Goal: Task Accomplishment & Management: Complete application form

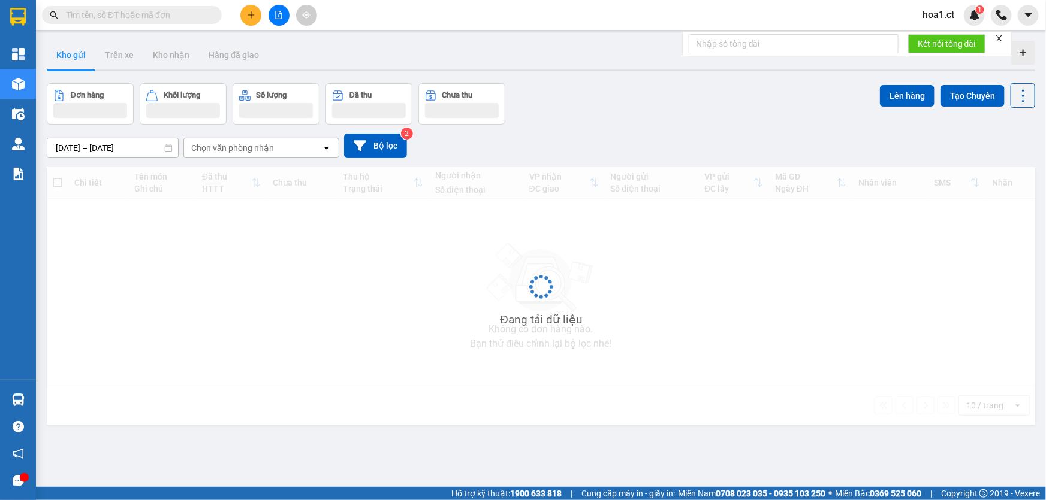
click at [946, 14] on span "hoa1.ct" at bounding box center [938, 14] width 51 height 15
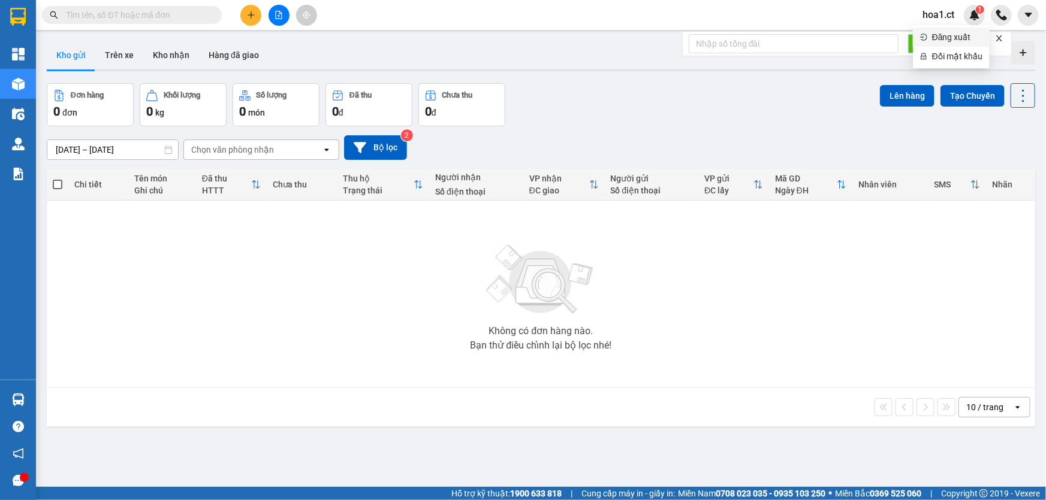
click at [936, 35] on span "Đăng xuất" at bounding box center [957, 37] width 50 height 13
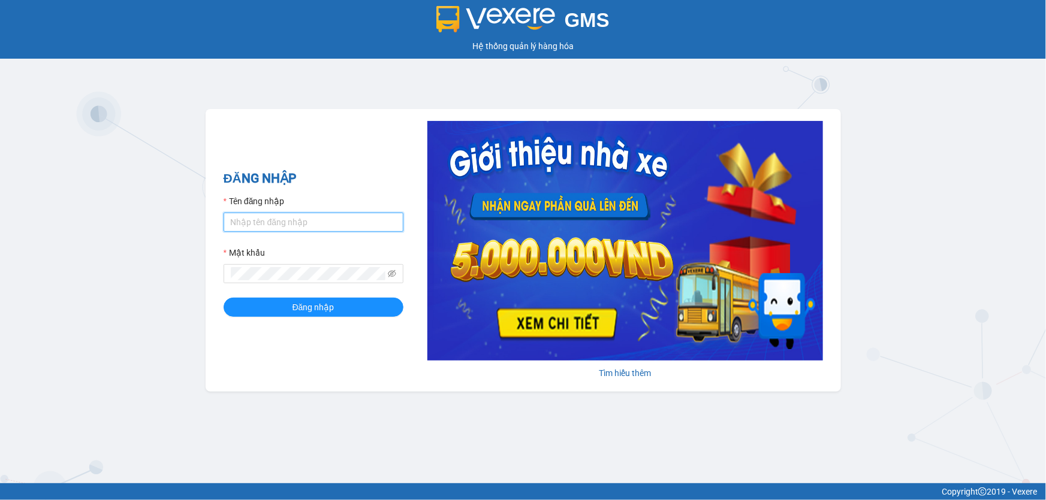
click at [304, 225] on input "Tên đăng nhập" at bounding box center [314, 222] width 180 height 19
type input "thoan1.ct"
click at [224, 298] on button "Đăng nhập" at bounding box center [314, 307] width 180 height 19
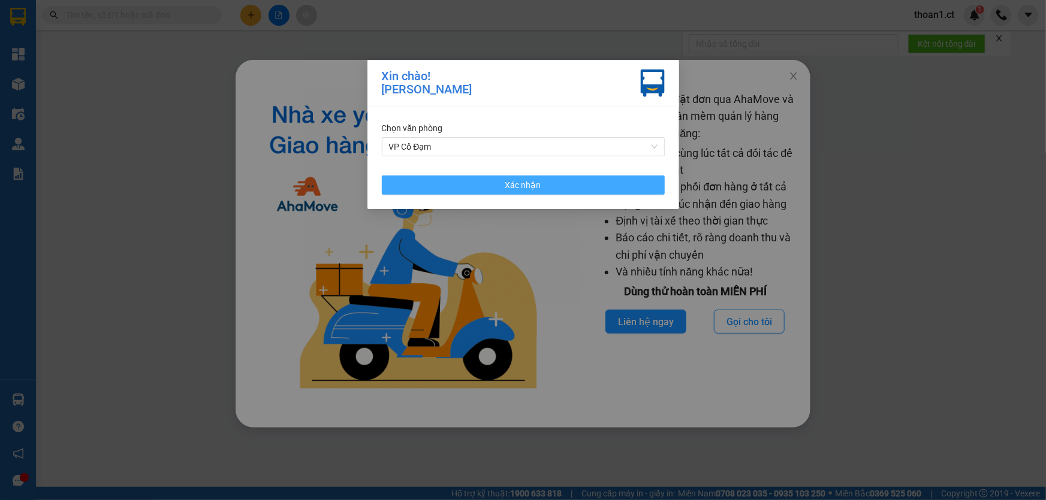
click at [619, 191] on button "Xác nhận" at bounding box center [523, 185] width 283 height 19
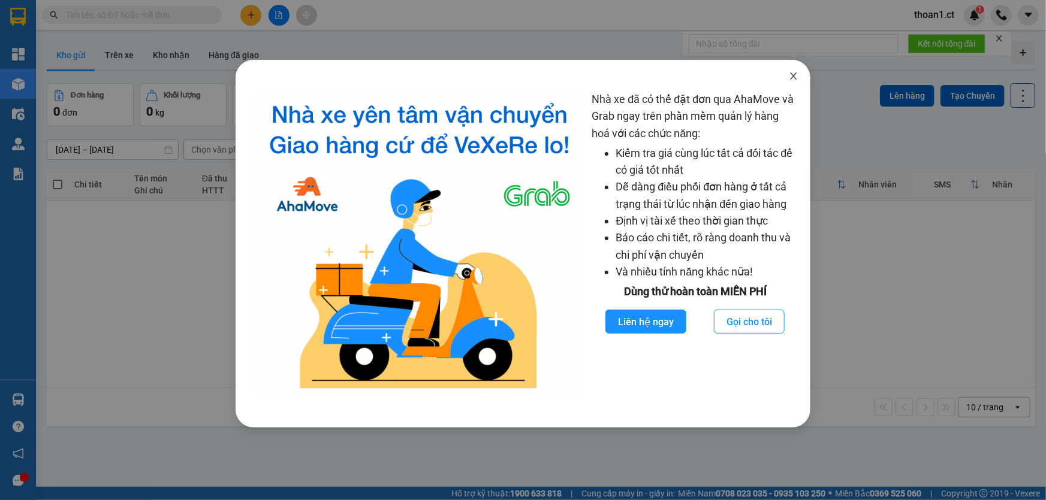
click at [795, 76] on icon "close" at bounding box center [794, 76] width 7 height 7
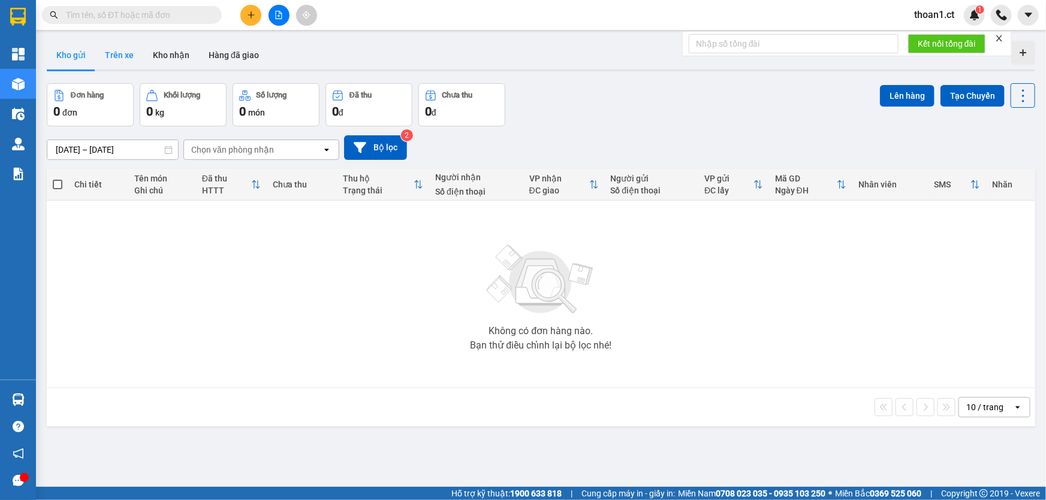
click at [105, 59] on button "Trên xe" at bounding box center [119, 55] width 48 height 29
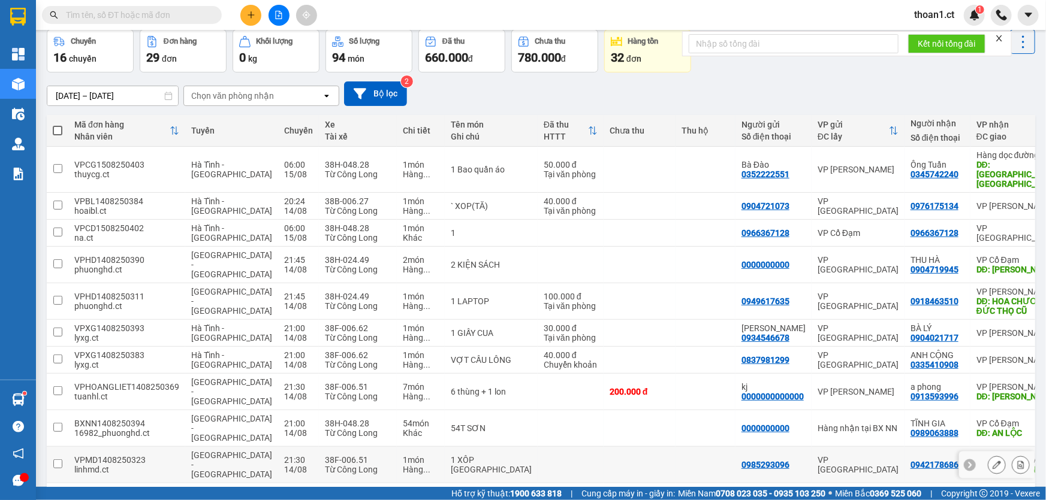
scroll to position [60, 0]
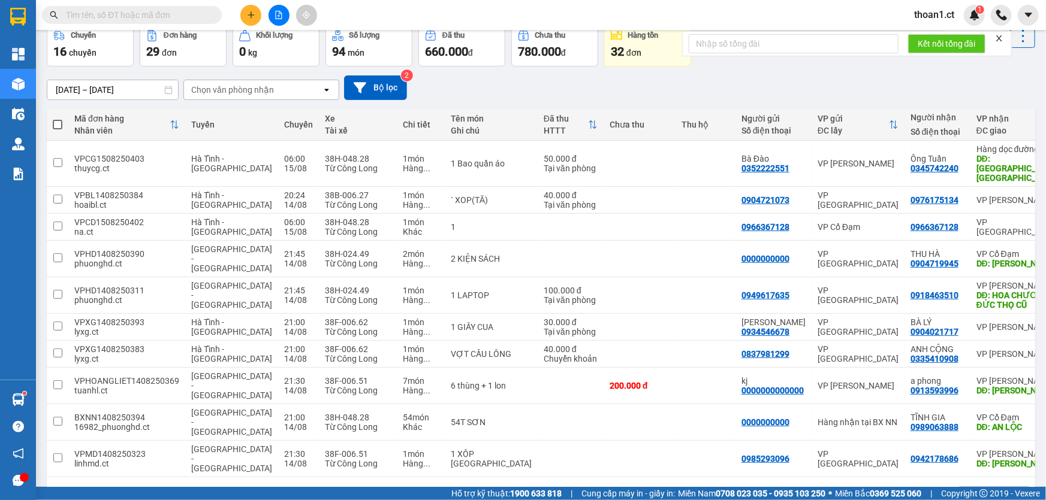
click at [877, 488] on button "2" at bounding box center [883, 497] width 18 height 18
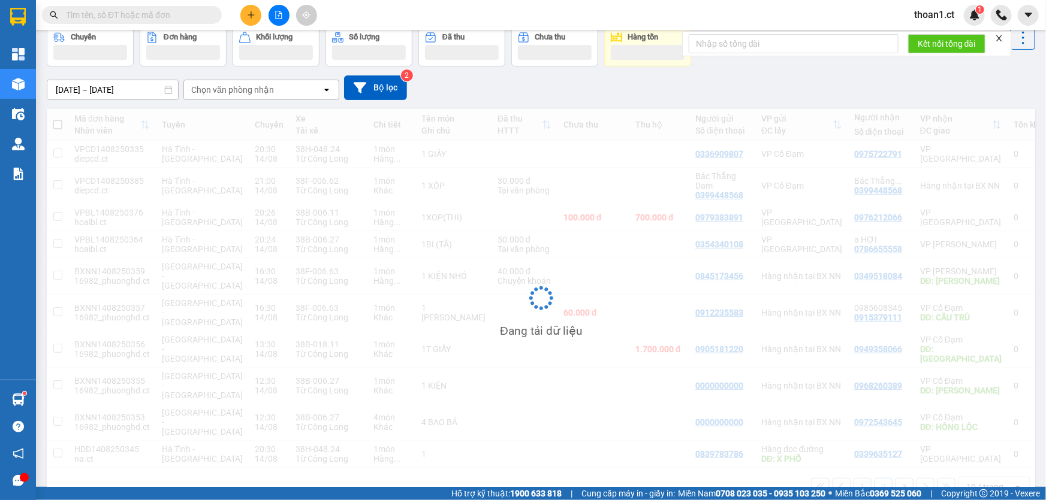
scroll to position [55, 0]
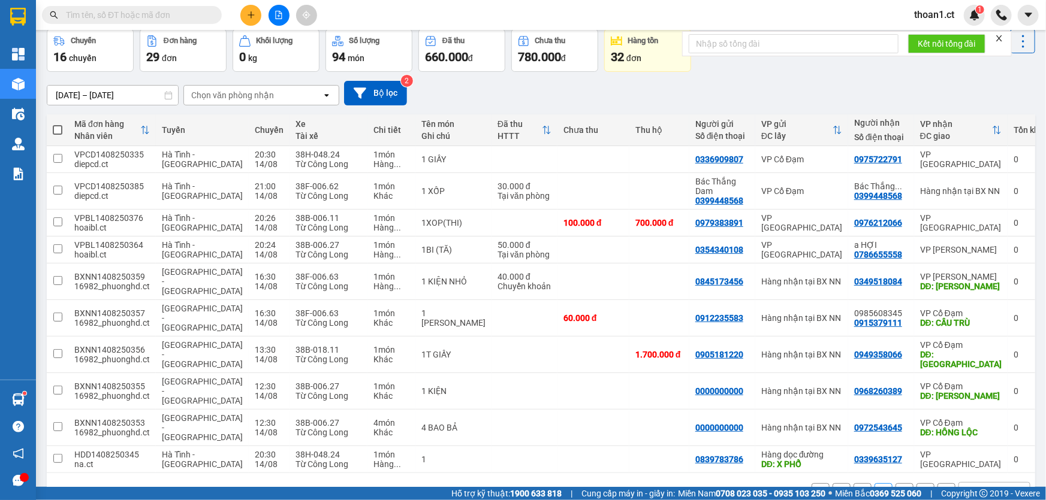
click at [895, 484] on button "3" at bounding box center [904, 493] width 18 height 18
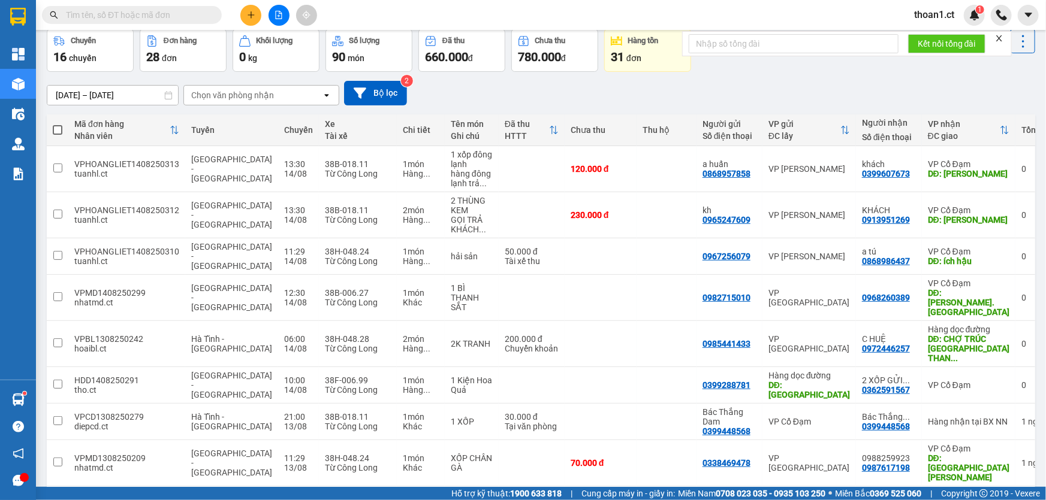
click at [126, 13] on input "text" at bounding box center [136, 14] width 141 height 13
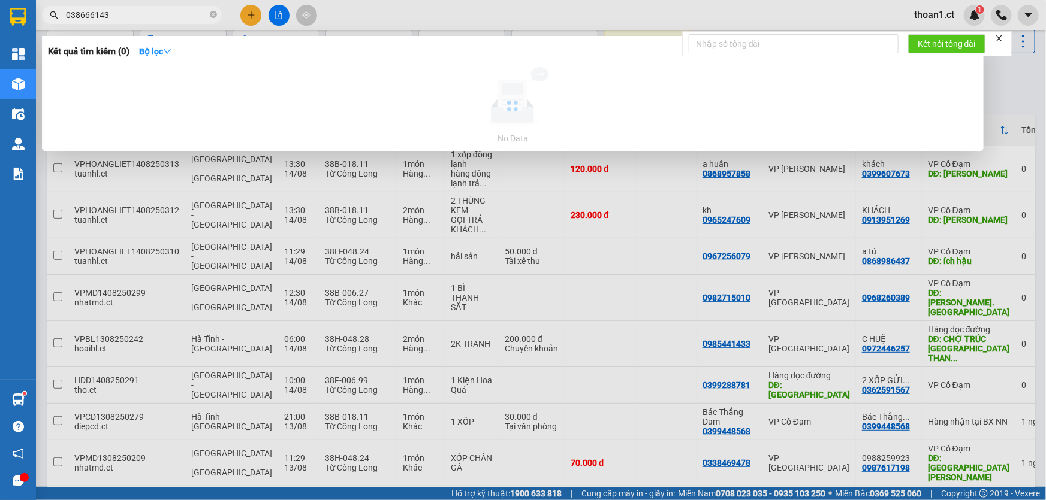
type input "0386661436"
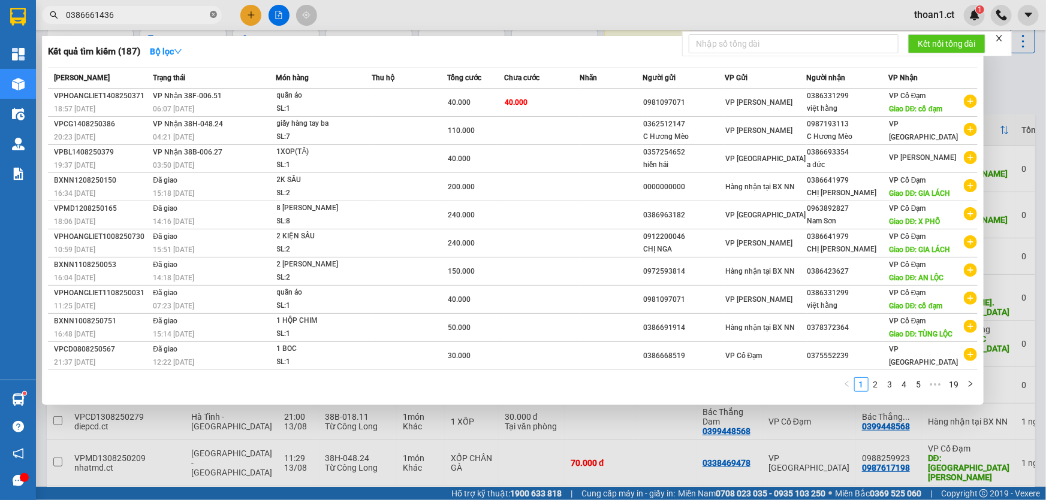
click at [212, 12] on icon "close-circle" at bounding box center [213, 14] width 7 height 7
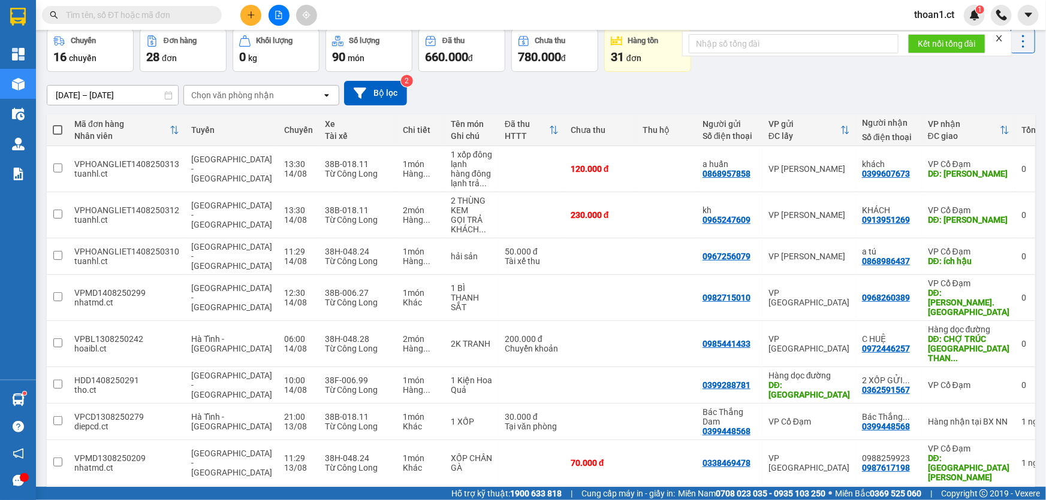
click at [129, 12] on input "text" at bounding box center [136, 14] width 141 height 13
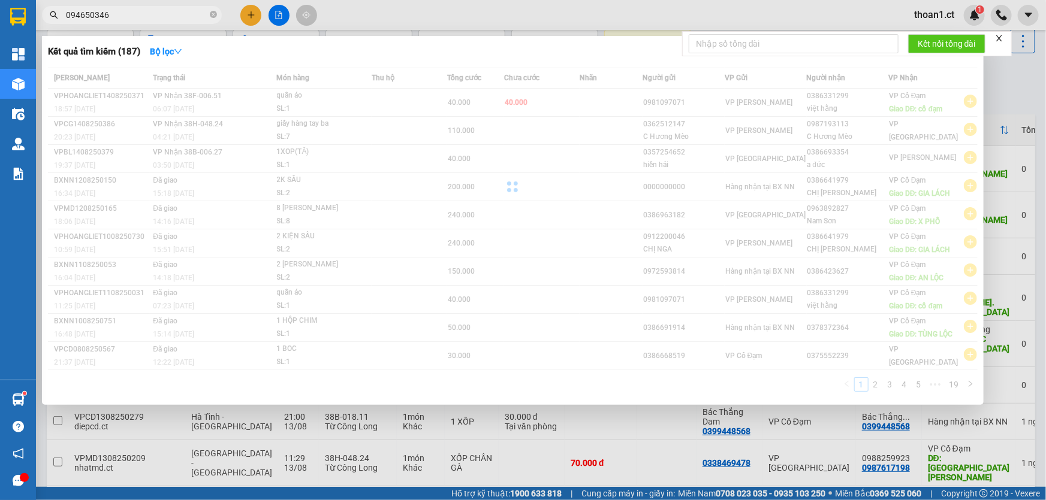
type input "0946503466"
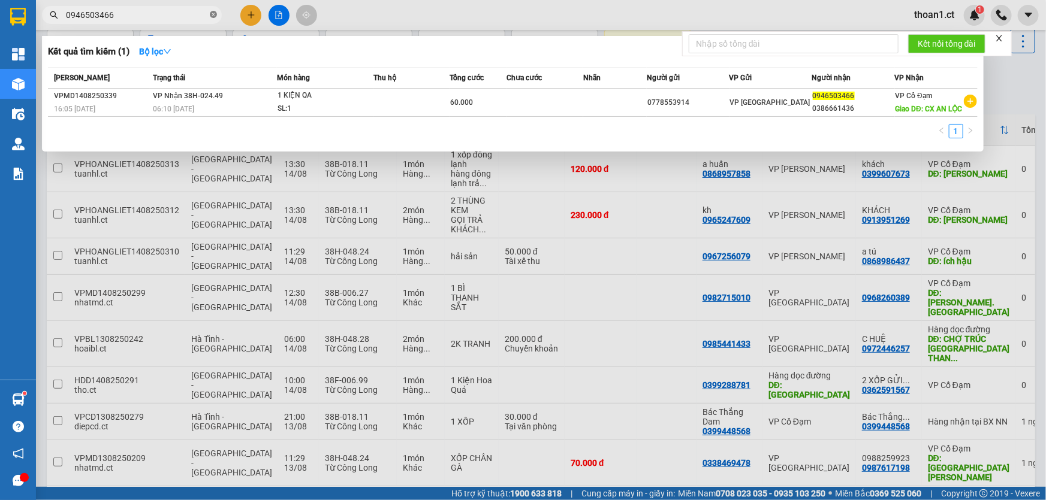
click at [213, 16] on icon "close-circle" at bounding box center [213, 14] width 7 height 7
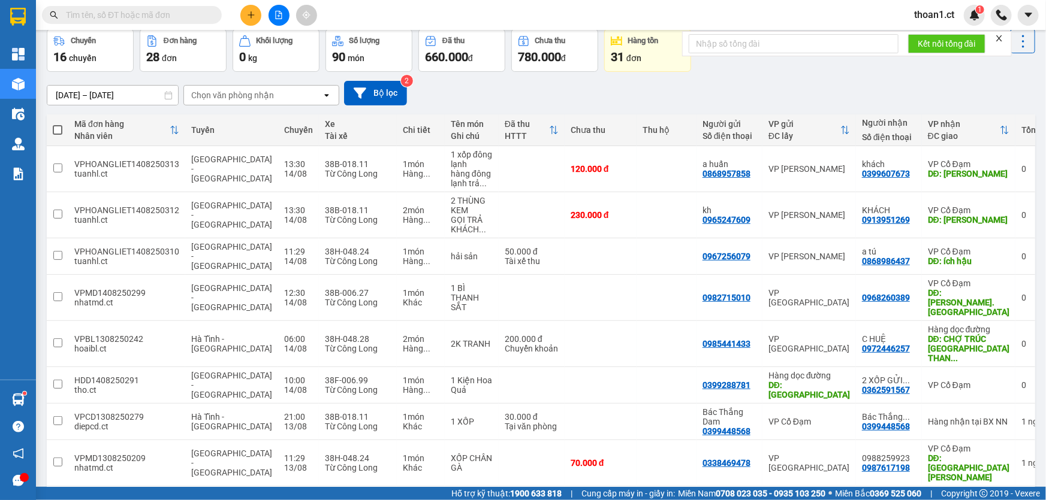
click at [185, 16] on input "text" at bounding box center [136, 14] width 141 height 13
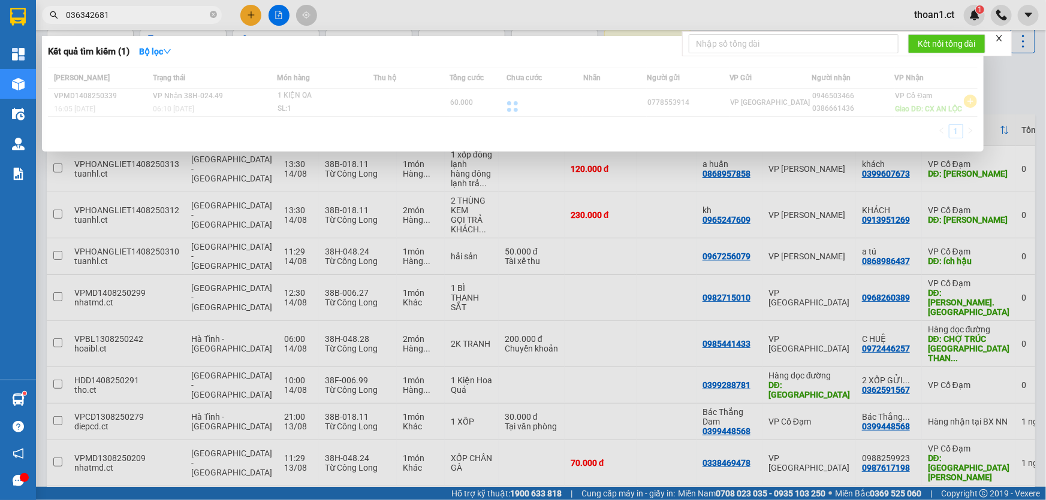
type input "0363426817"
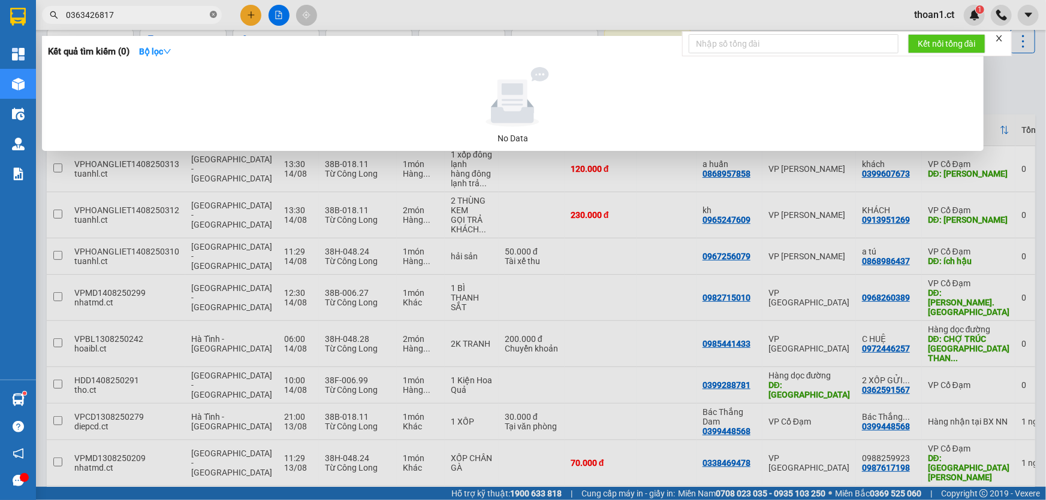
click at [212, 16] on icon "close-circle" at bounding box center [213, 14] width 7 height 7
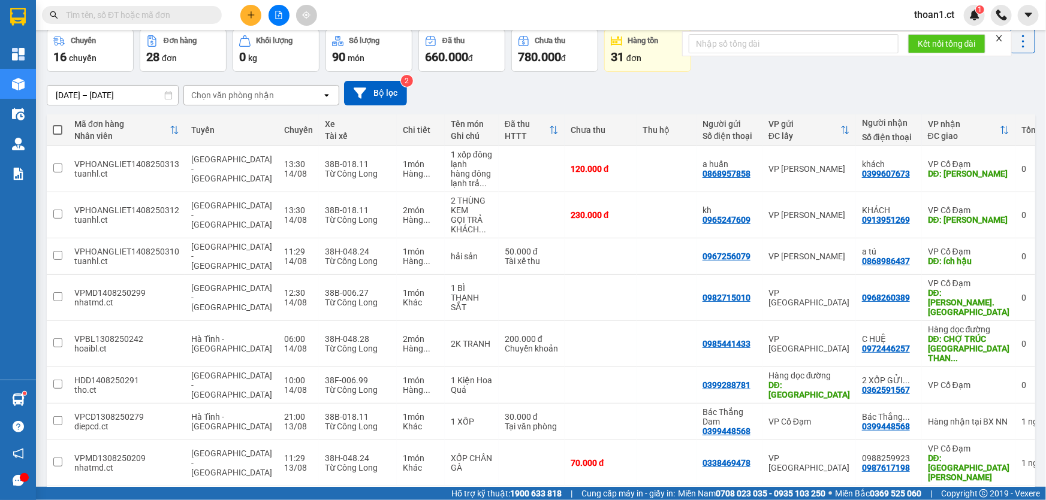
click at [192, 20] on input "text" at bounding box center [136, 14] width 141 height 13
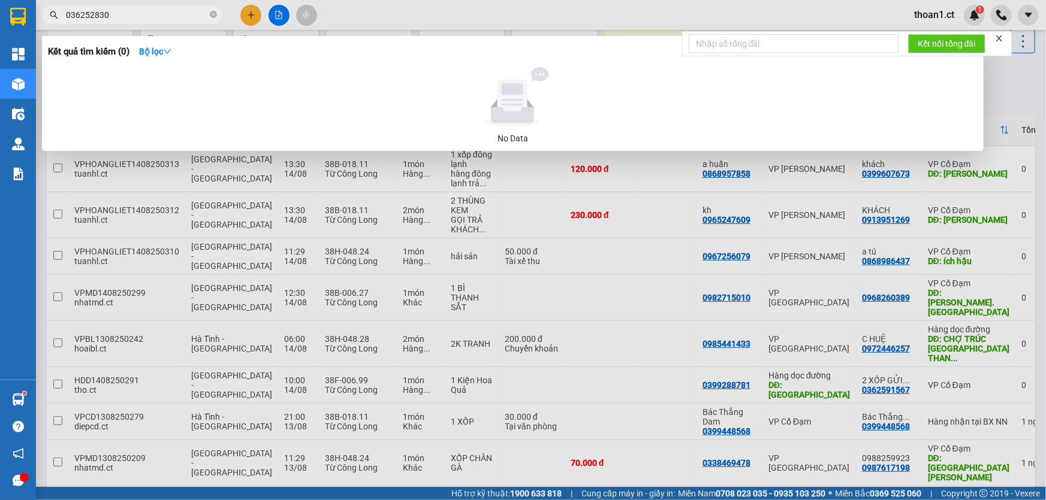
type input "0362528303"
click at [216, 17] on icon "close-circle" at bounding box center [213, 14] width 7 height 7
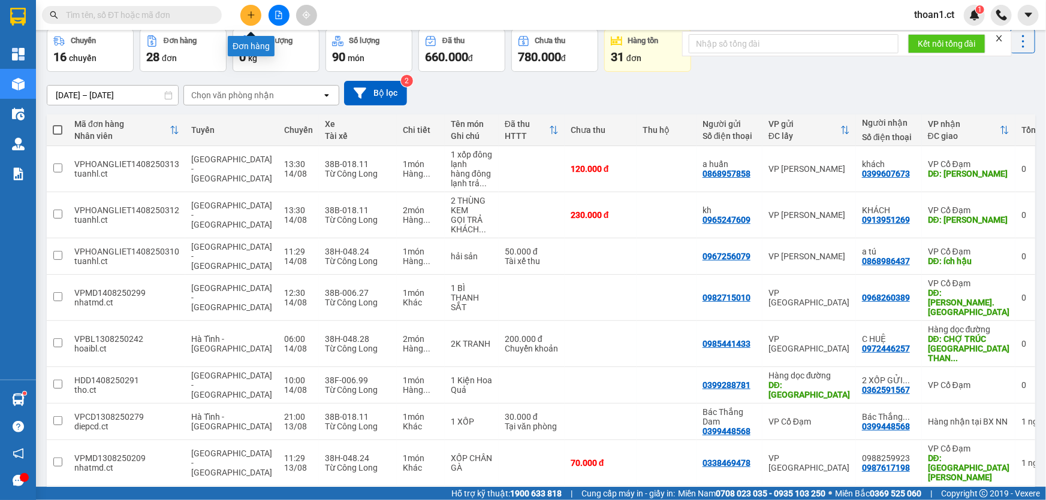
click at [253, 14] on icon "plus" at bounding box center [251, 15] width 8 height 8
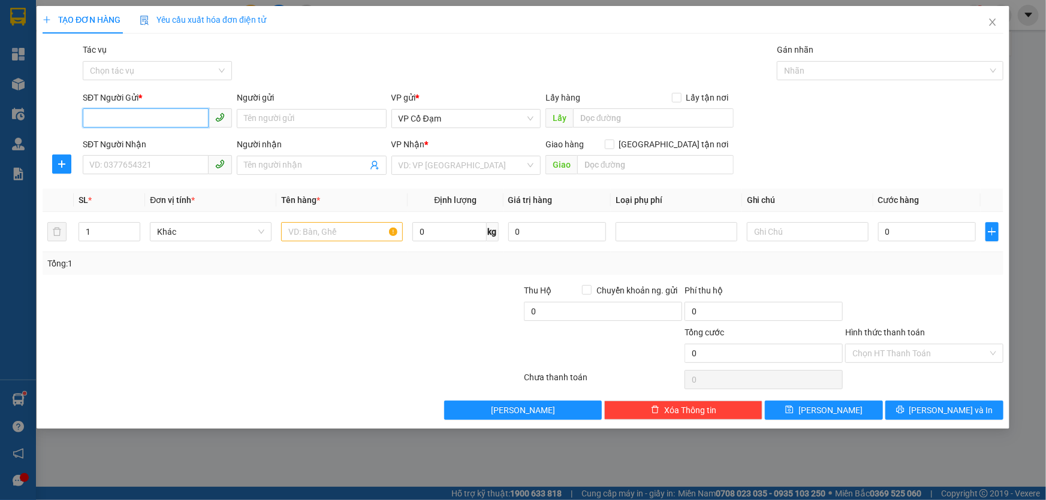
click at [117, 125] on input "SĐT Người Gửi *" at bounding box center [146, 117] width 126 height 19
type input "0000000000"
click at [131, 161] on input "SĐT Người Nhận" at bounding box center [146, 164] width 126 height 19
type input "0363426817"
click at [293, 162] on input "Người nhận" at bounding box center [305, 165] width 123 height 13
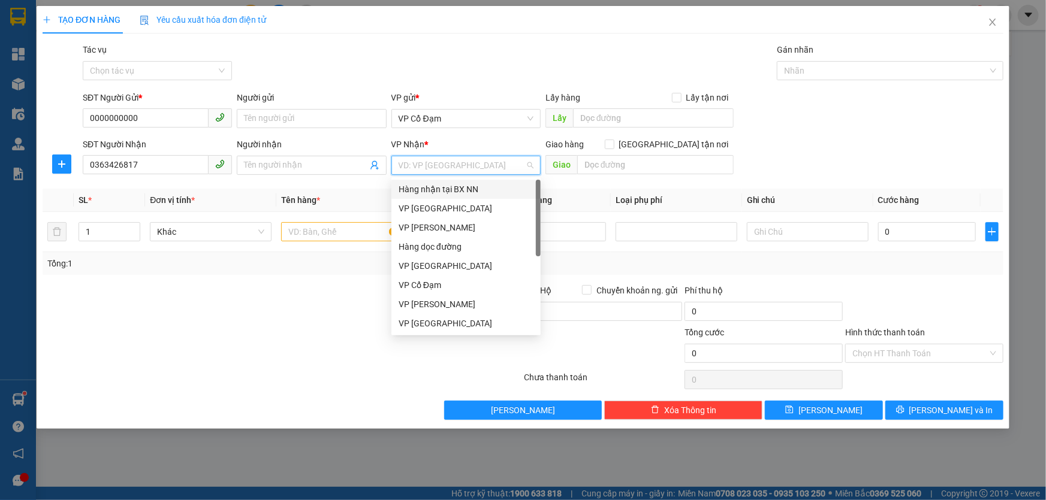
click at [441, 168] on input "search" at bounding box center [462, 165] width 126 height 18
click at [445, 283] on div "VP Cổ Đạm" at bounding box center [466, 285] width 135 height 13
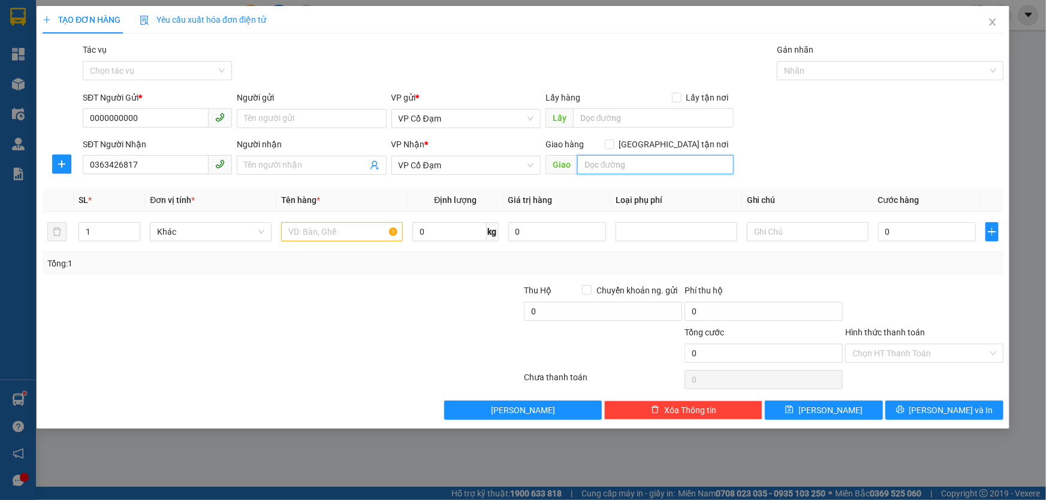
click at [620, 164] on input "text" at bounding box center [655, 164] width 156 height 19
click at [629, 164] on input "X THANH" at bounding box center [655, 164] width 156 height 19
type input "X THÀNH"
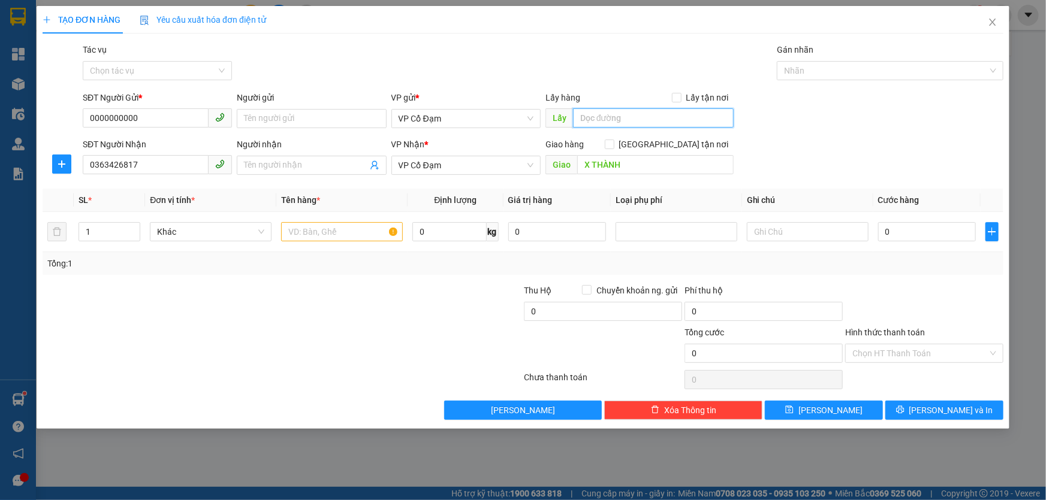
click at [617, 119] on input "text" at bounding box center [653, 117] width 161 height 19
type input "XE 827"
click at [352, 237] on input "text" at bounding box center [342, 231] width 122 height 19
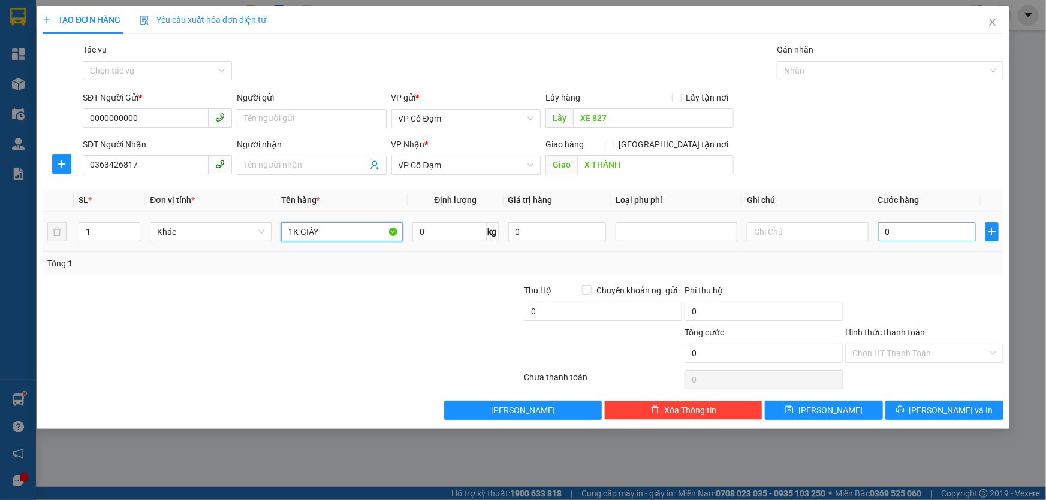
type input "1K GIẤY"
click at [930, 231] on input "0" at bounding box center [927, 231] width 98 height 19
type input "5"
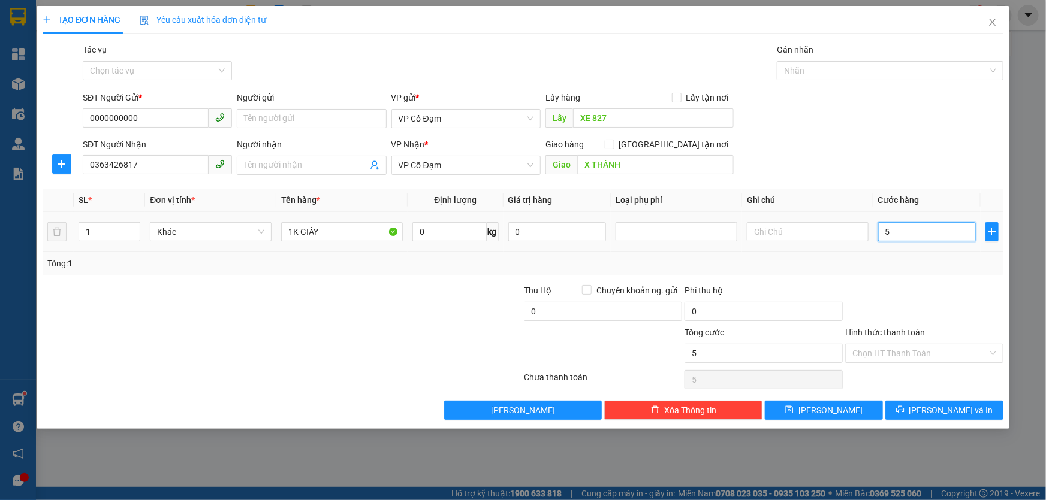
type input "50"
type input "50.000"
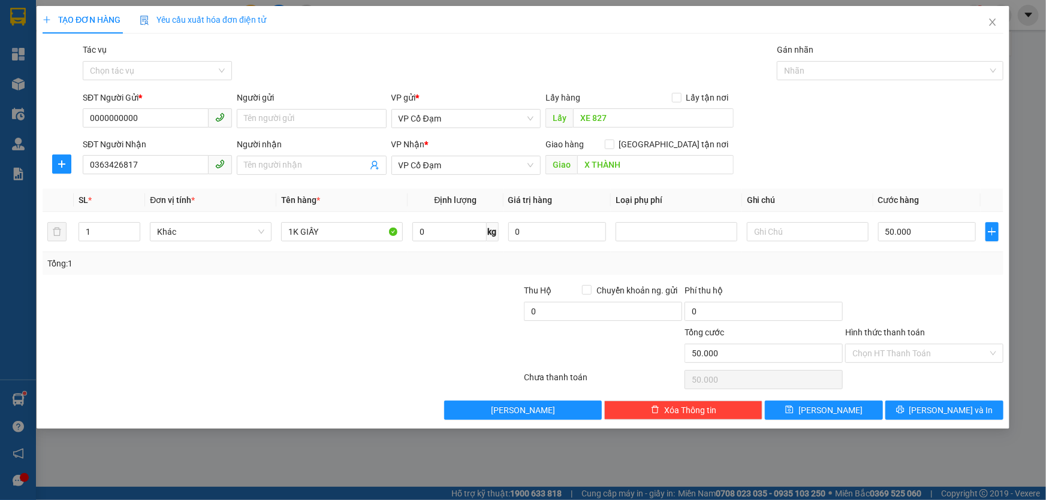
click at [924, 262] on div "Tổng: 1" at bounding box center [522, 263] width 951 height 13
click at [903, 356] on input "Hình thức thanh toán" at bounding box center [919, 354] width 135 height 18
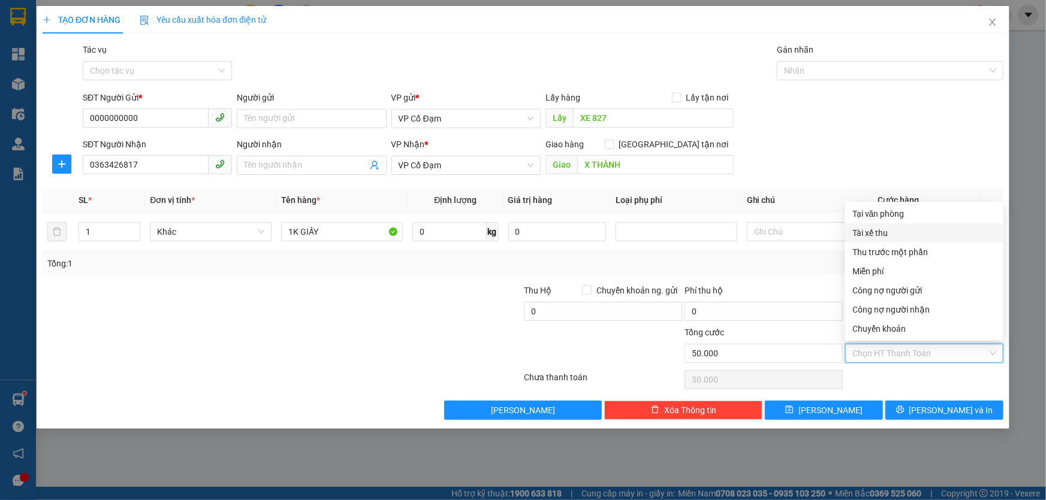
click at [879, 235] on div "Tài xế thu" at bounding box center [924, 233] width 144 height 13
type input "0"
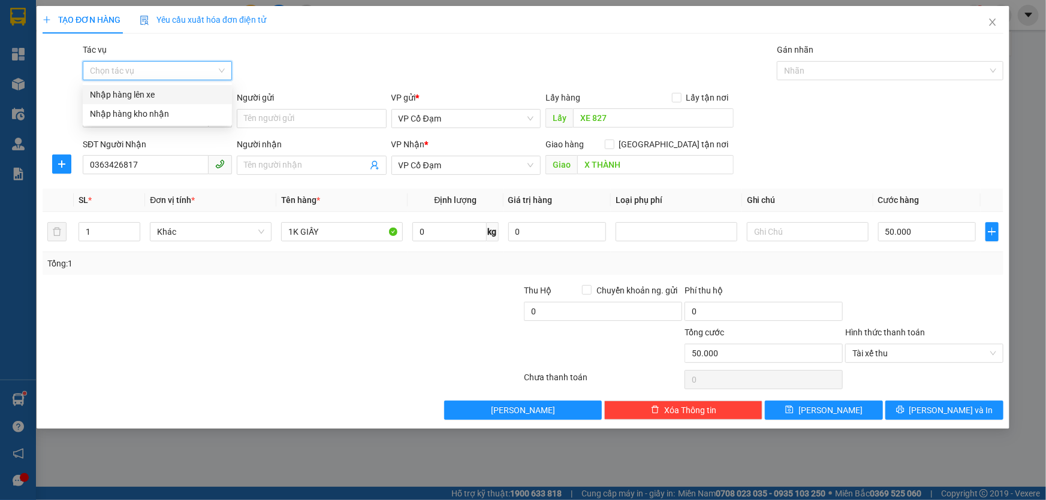
click at [183, 68] on input "Tác vụ" at bounding box center [153, 71] width 126 height 18
click at [174, 93] on div "Nhập hàng lên xe" at bounding box center [157, 94] width 135 height 13
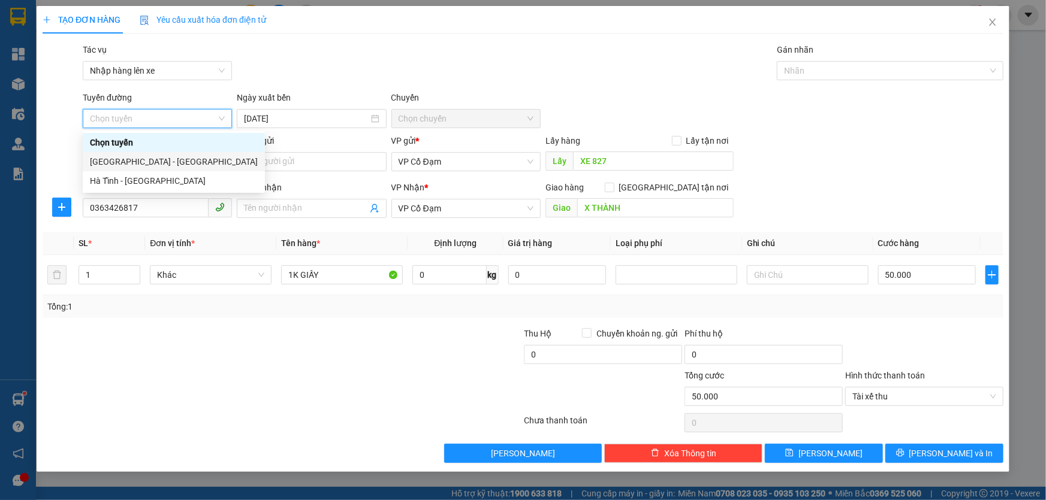
click at [152, 159] on div "[GEOGRAPHIC_DATA] - [GEOGRAPHIC_DATA]" at bounding box center [174, 161] width 168 height 13
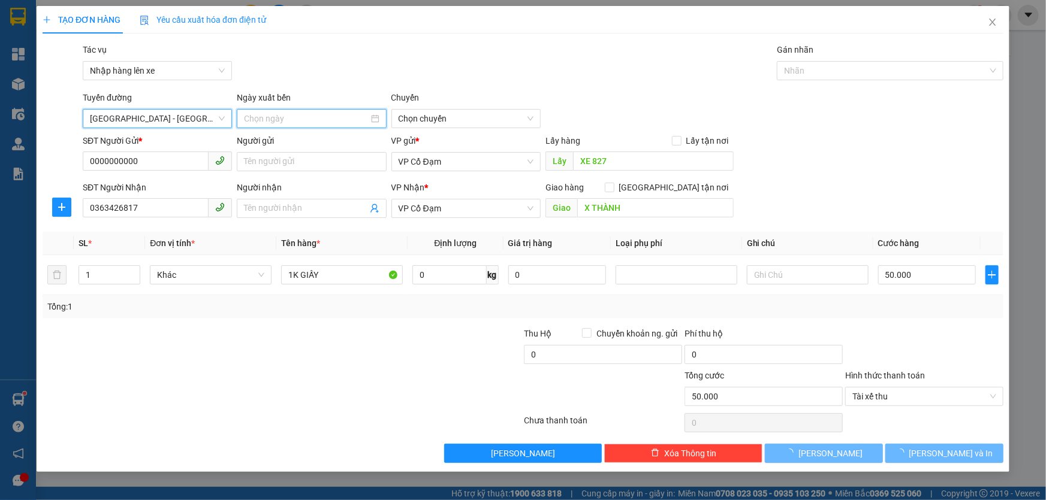
click at [315, 122] on input at bounding box center [306, 118] width 124 height 13
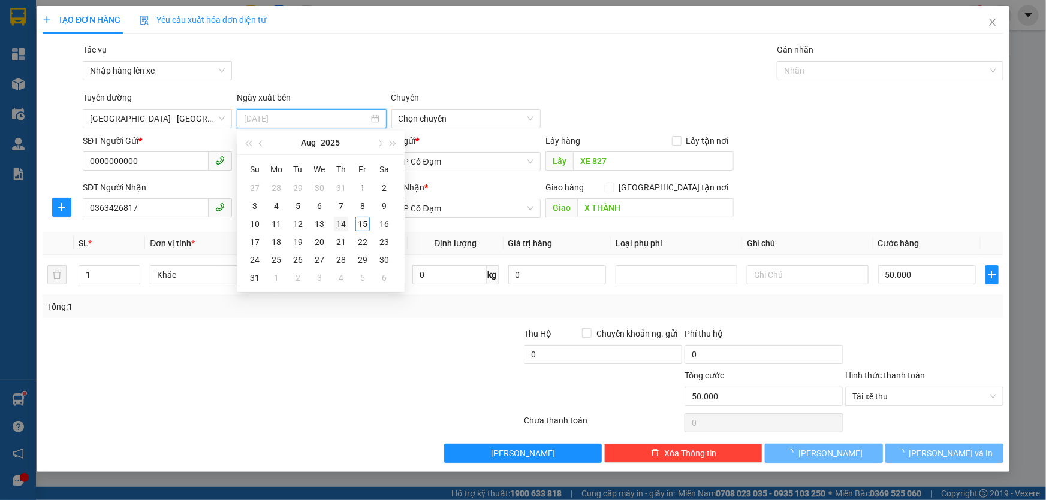
type input "[DATE]"
click at [342, 223] on div "14" at bounding box center [341, 224] width 14 height 14
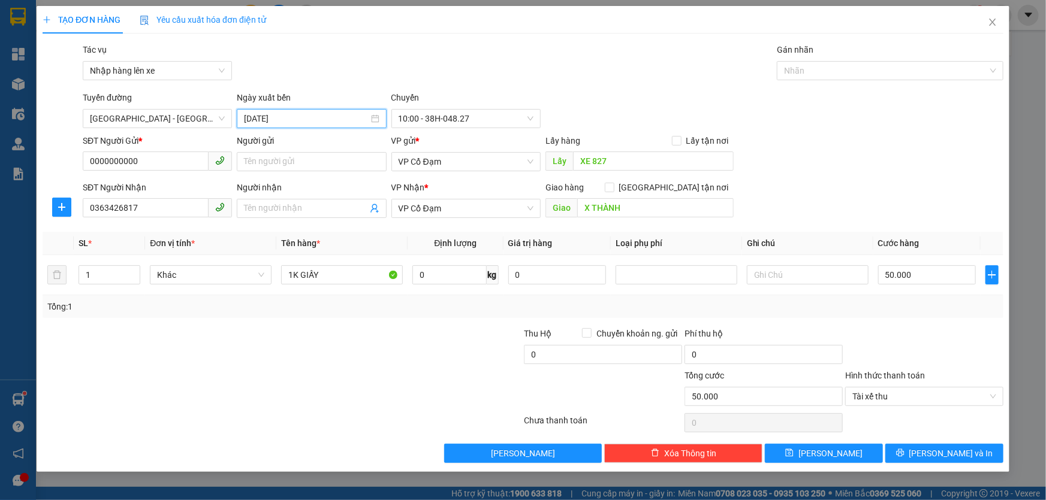
click at [312, 120] on input "[DATE]" at bounding box center [306, 118] width 124 height 13
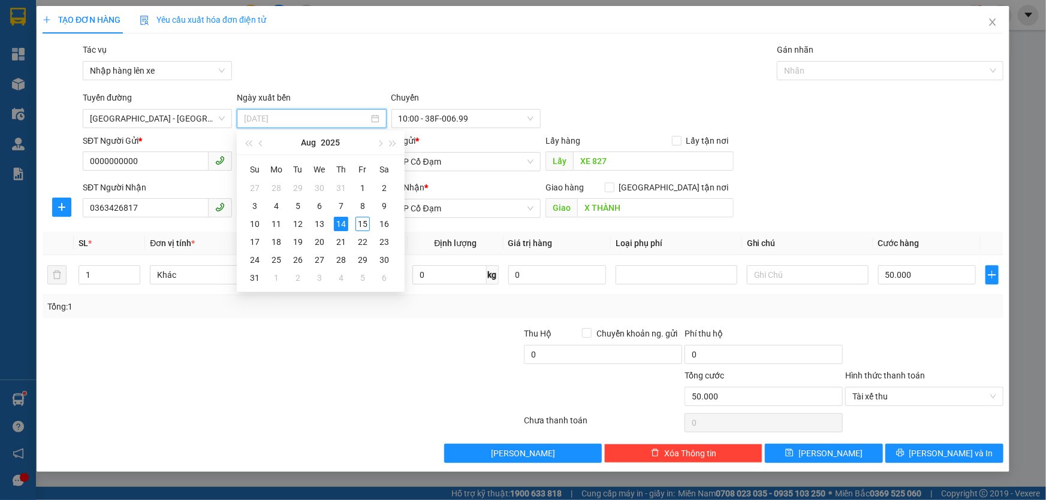
type input "[DATE]"
click at [342, 224] on div "14" at bounding box center [341, 224] width 14 height 14
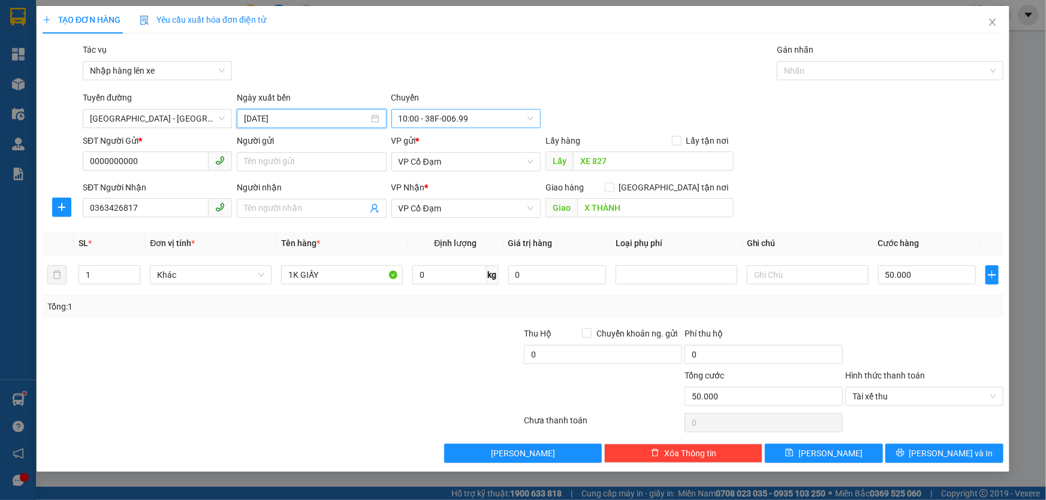
click at [431, 114] on span "10:00 - 38F-006.99" at bounding box center [466, 119] width 135 height 18
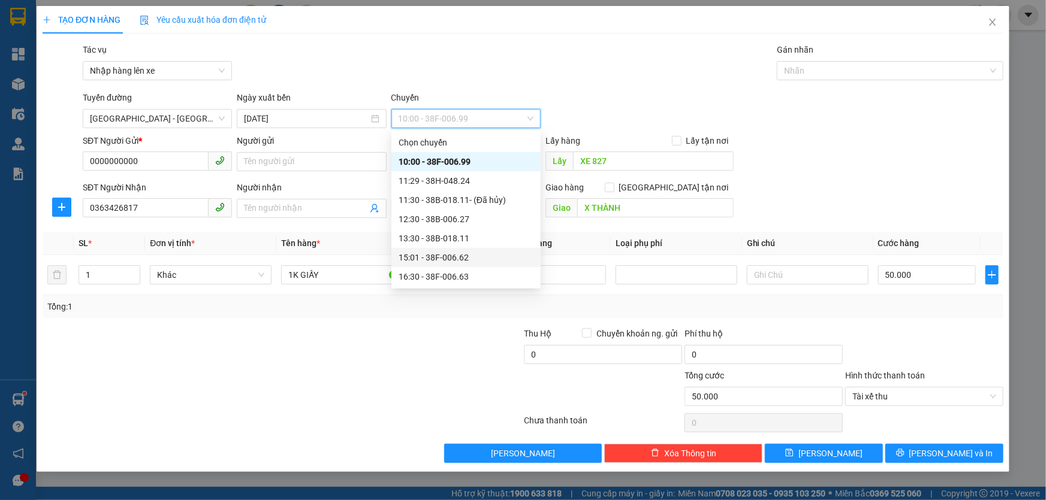
scroll to position [76, 0]
click at [457, 219] on div "17:30 - 38H-048.27" at bounding box center [466, 219] width 135 height 13
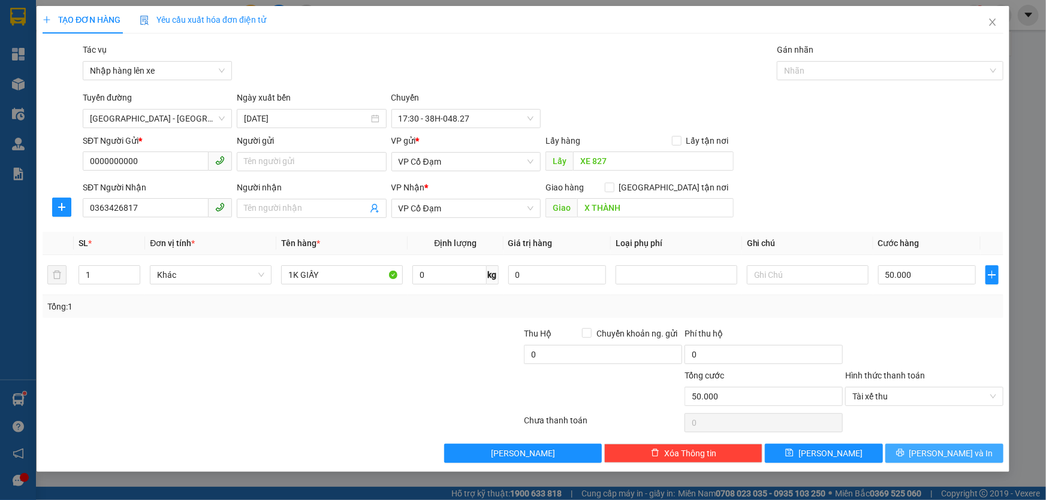
click at [937, 454] on span "[PERSON_NAME] và In" at bounding box center [951, 453] width 84 height 13
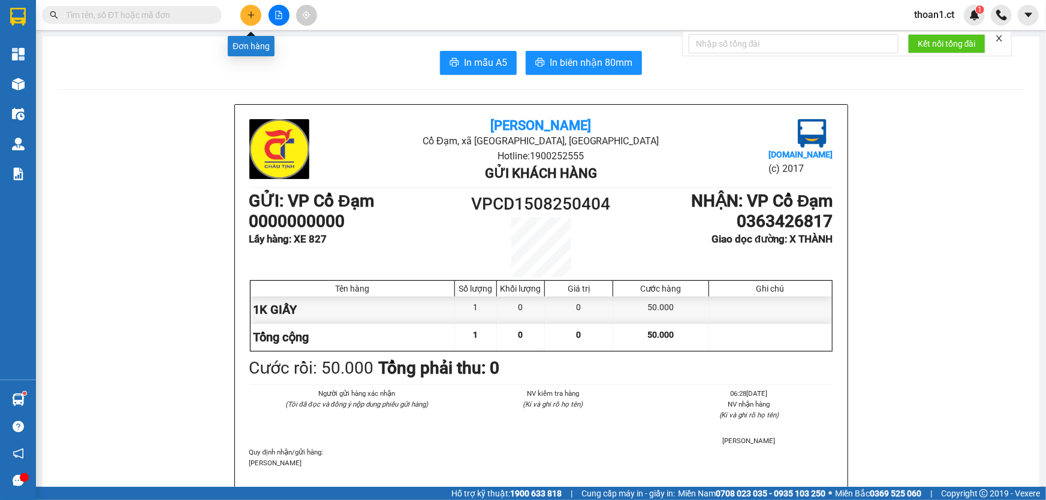
click at [247, 14] on icon "plus" at bounding box center [251, 15] width 8 height 8
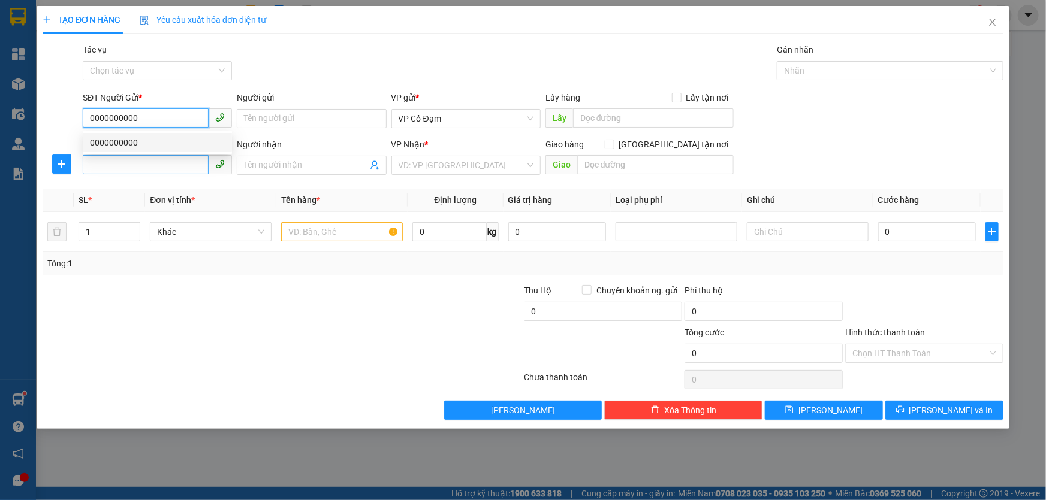
type input "0000000000"
click at [146, 164] on input "SĐT Người Nhận" at bounding box center [146, 164] width 126 height 19
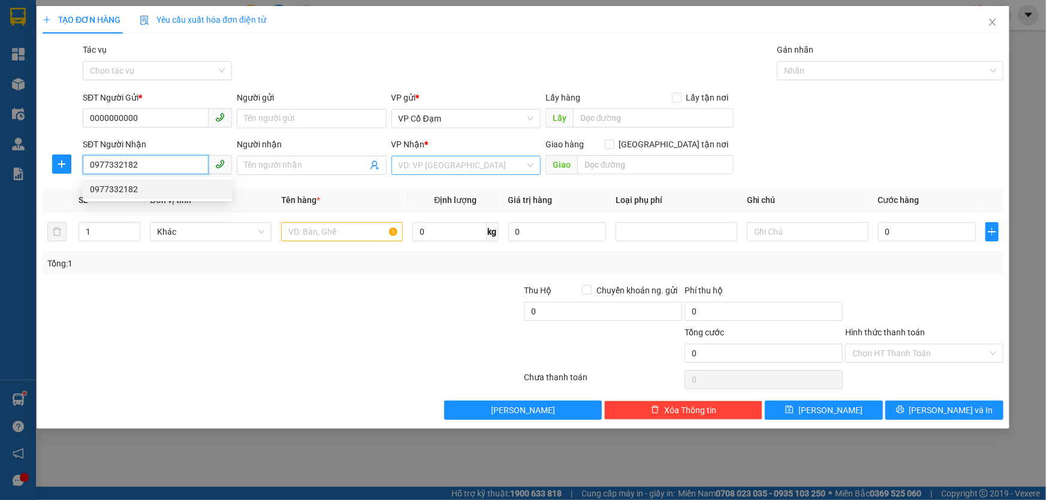
type input "0977332182"
click at [427, 167] on input "search" at bounding box center [462, 165] width 126 height 18
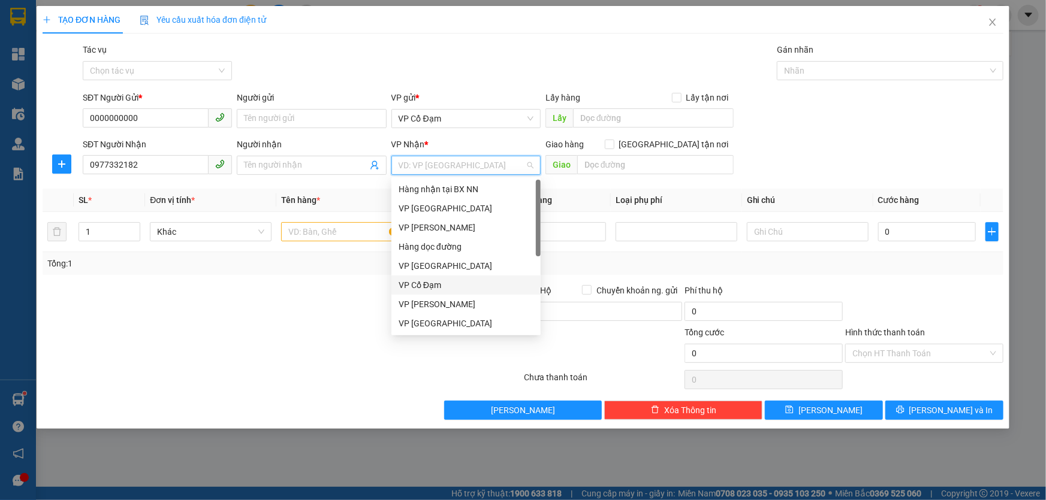
click at [431, 286] on div "VP Cổ Đạm" at bounding box center [466, 285] width 135 height 13
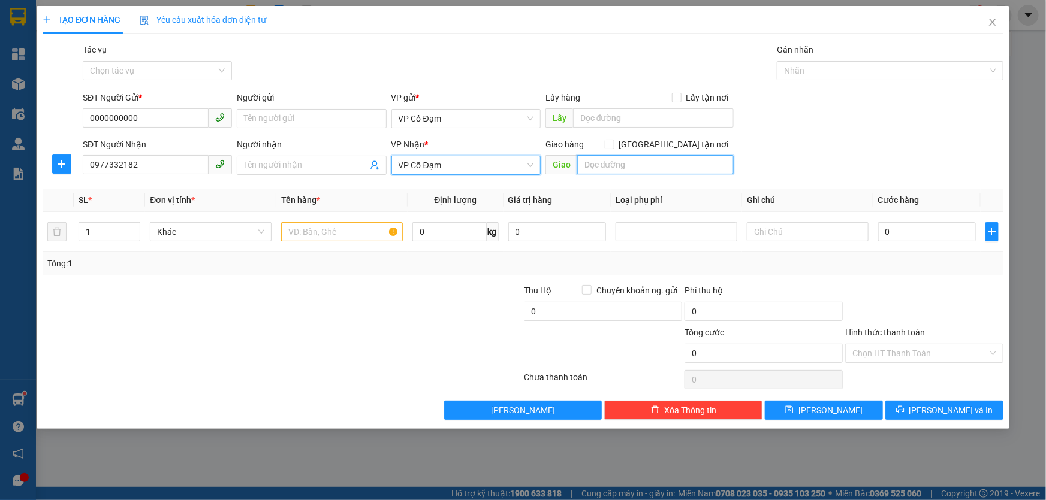
click at [607, 168] on input "text" at bounding box center [655, 164] width 156 height 19
type input "X THÀNH"
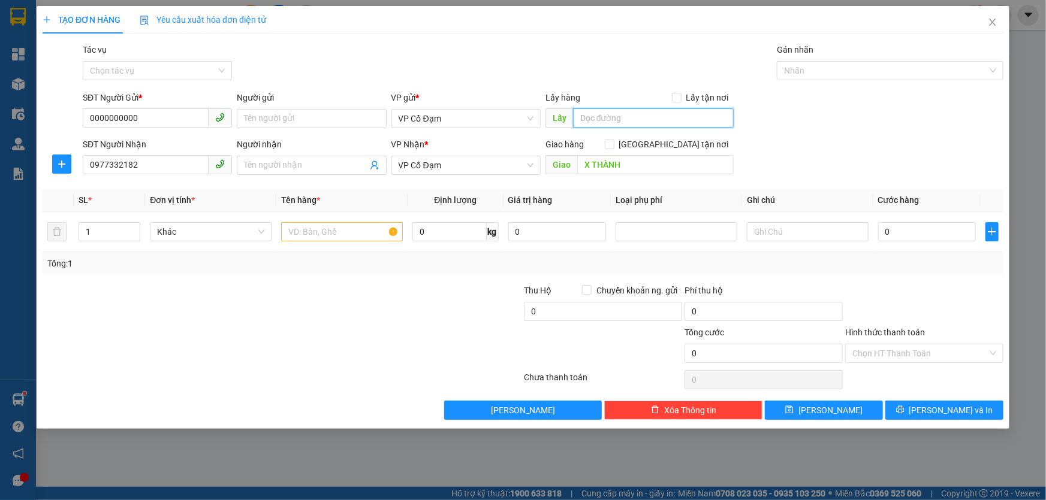
click at [612, 125] on input "text" at bounding box center [653, 117] width 161 height 19
type input "XE 627"
click at [307, 231] on input "text" at bounding box center [342, 231] width 122 height 19
type input "1T SƠN"
click at [147, 75] on input "Tác vụ" at bounding box center [153, 71] width 126 height 18
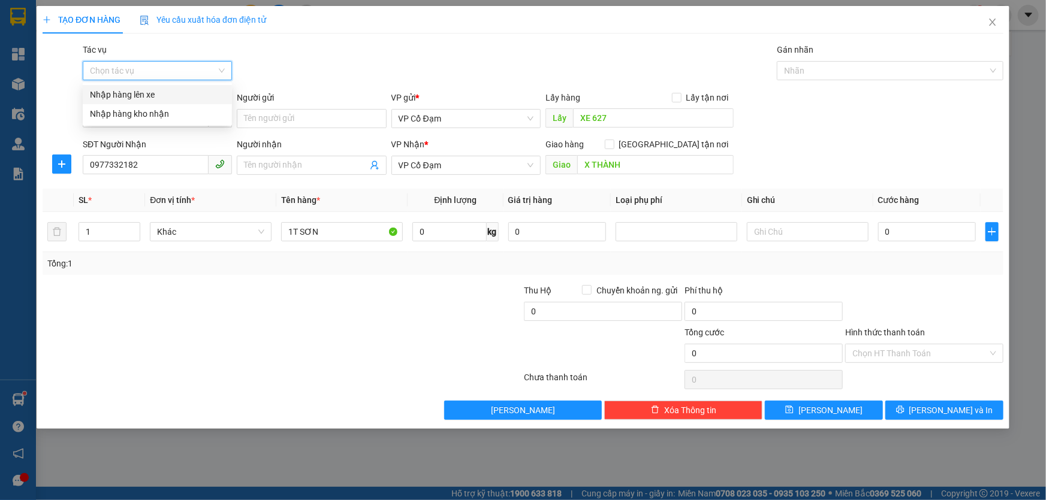
click at [147, 98] on div "Nhập hàng lên xe" at bounding box center [157, 94] width 135 height 13
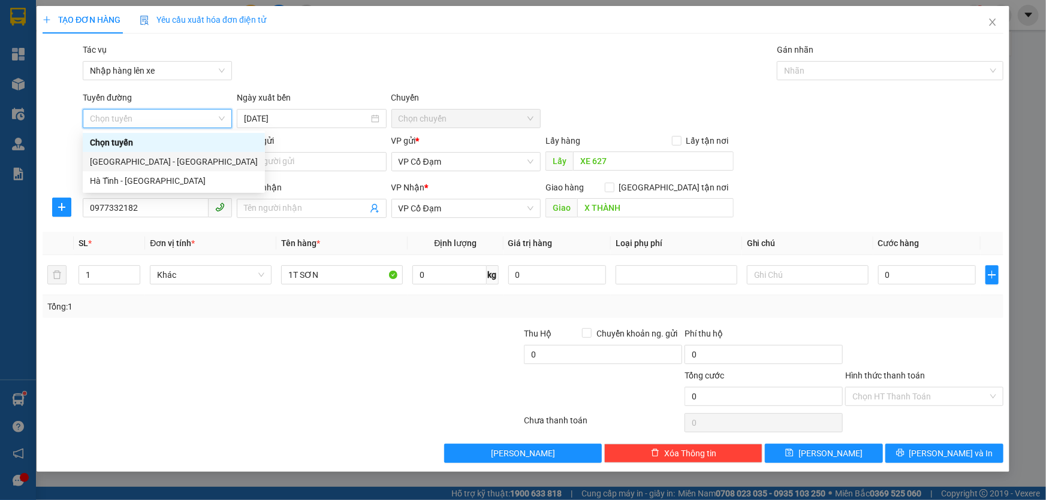
click at [127, 162] on div "[GEOGRAPHIC_DATA] - [GEOGRAPHIC_DATA]" at bounding box center [174, 161] width 168 height 13
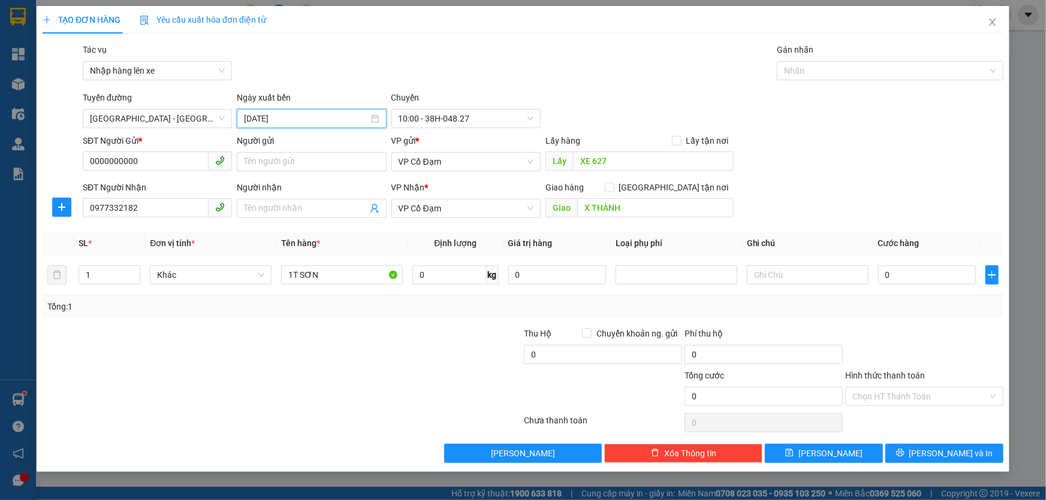
click at [294, 117] on input "[DATE]" at bounding box center [306, 118] width 124 height 13
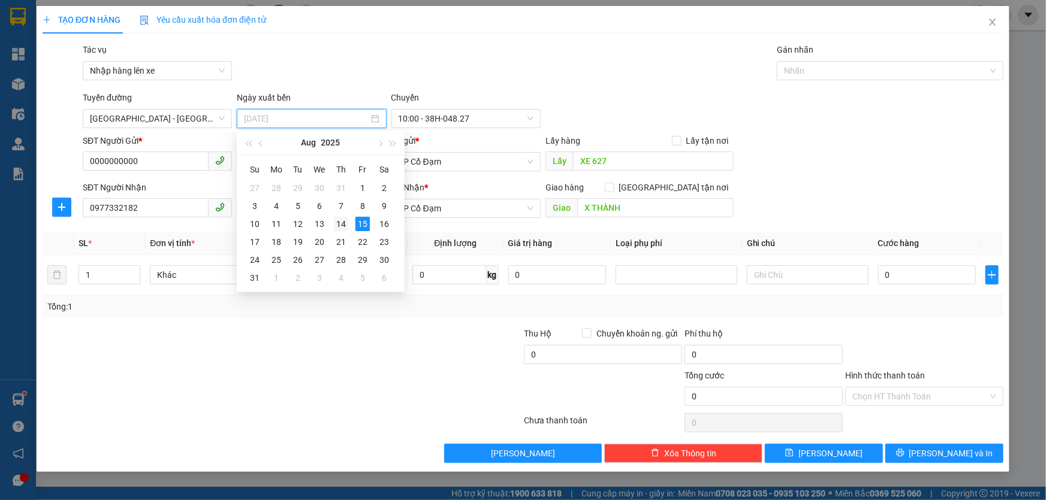
click at [342, 218] on div "14" at bounding box center [341, 224] width 14 height 14
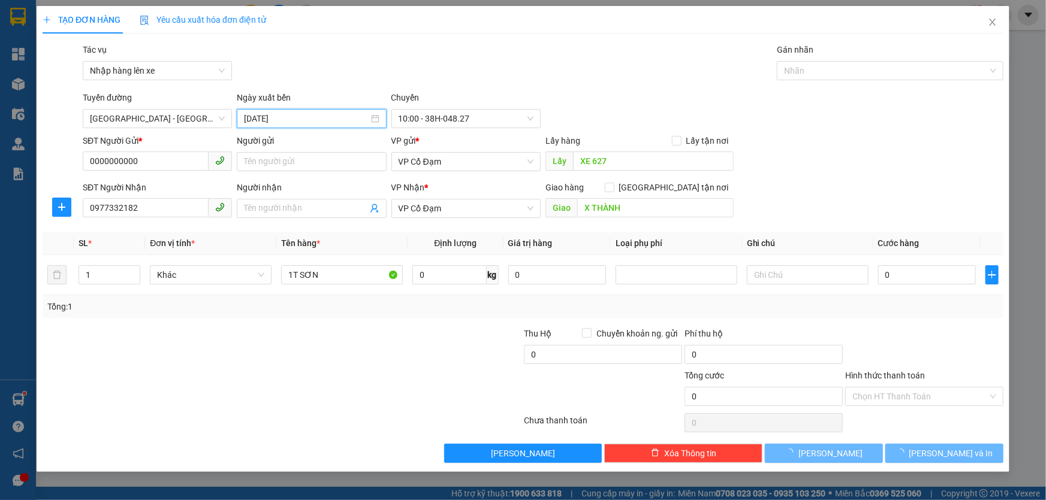
type input "[DATE]"
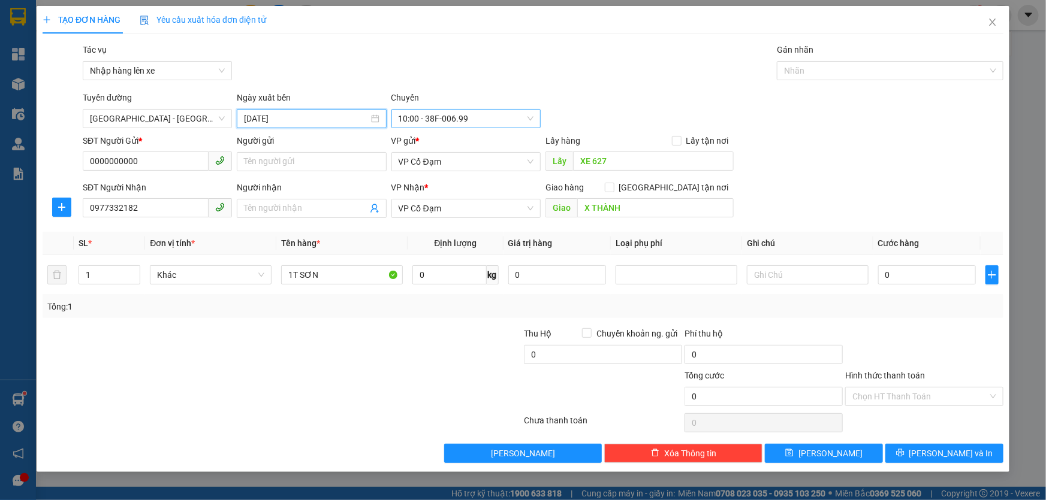
click at [427, 120] on span "10:00 - 38F-006.99" at bounding box center [466, 119] width 135 height 18
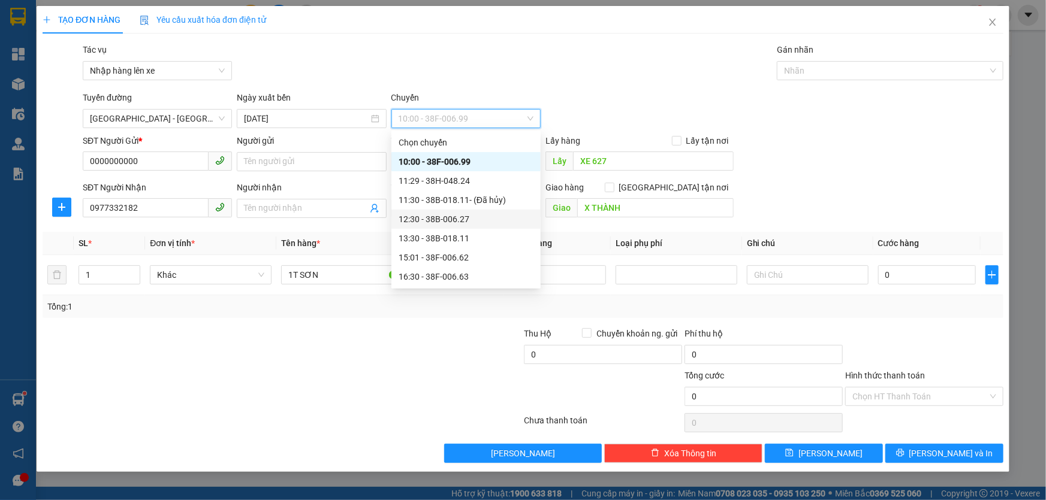
click at [438, 213] on div "12:30 - 38B-006.27" at bounding box center [466, 219] width 135 height 13
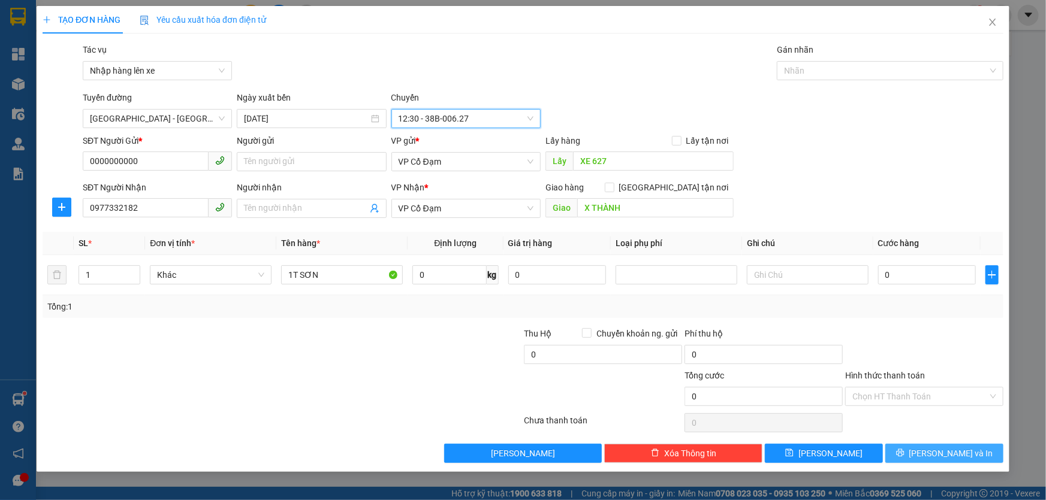
click at [983, 456] on button "[PERSON_NAME] và In" at bounding box center [944, 453] width 118 height 19
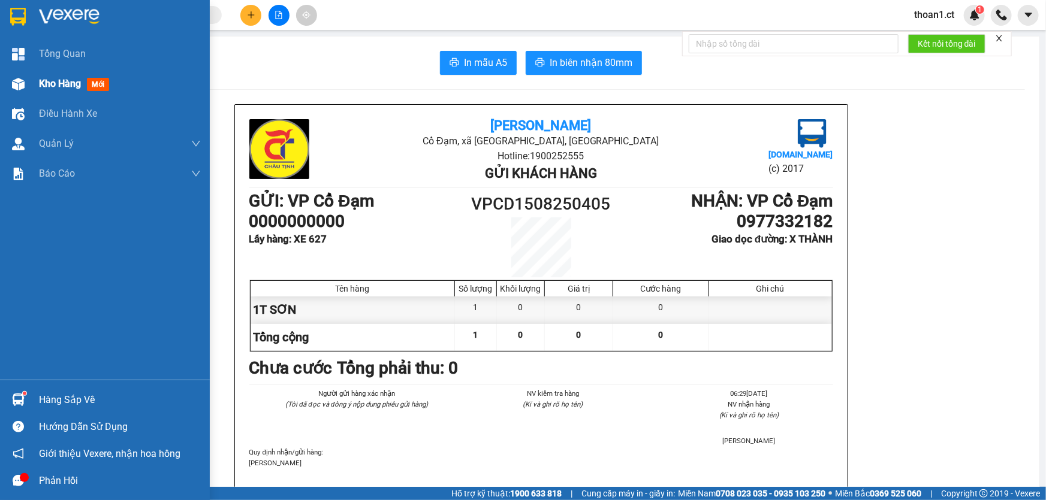
click at [92, 84] on span "mới" at bounding box center [98, 84] width 22 height 13
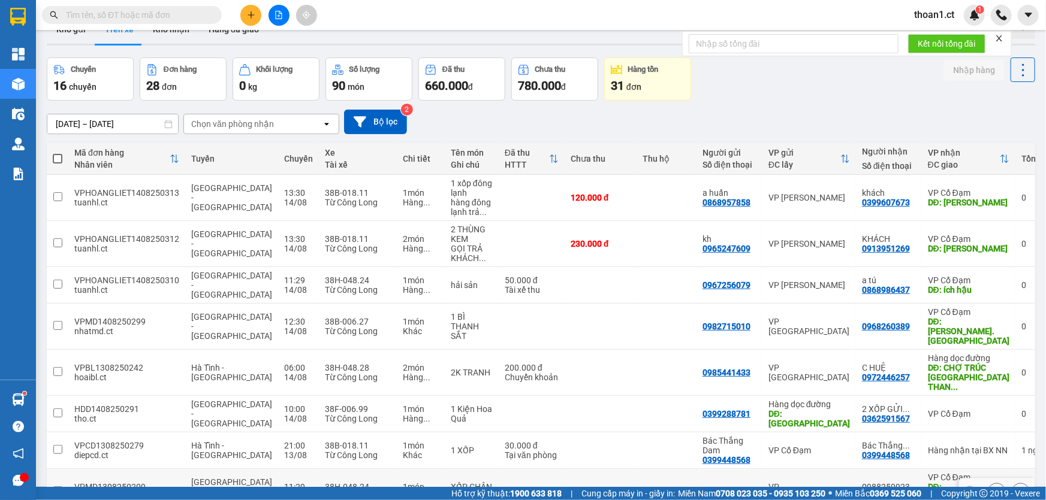
scroll to position [55, 0]
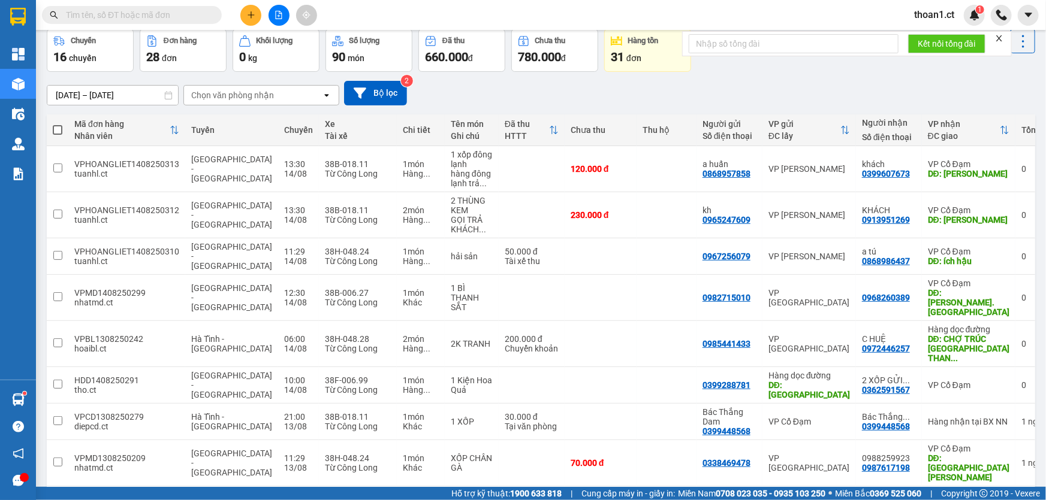
click at [853, 497] on button "1" at bounding box center [862, 506] width 18 height 18
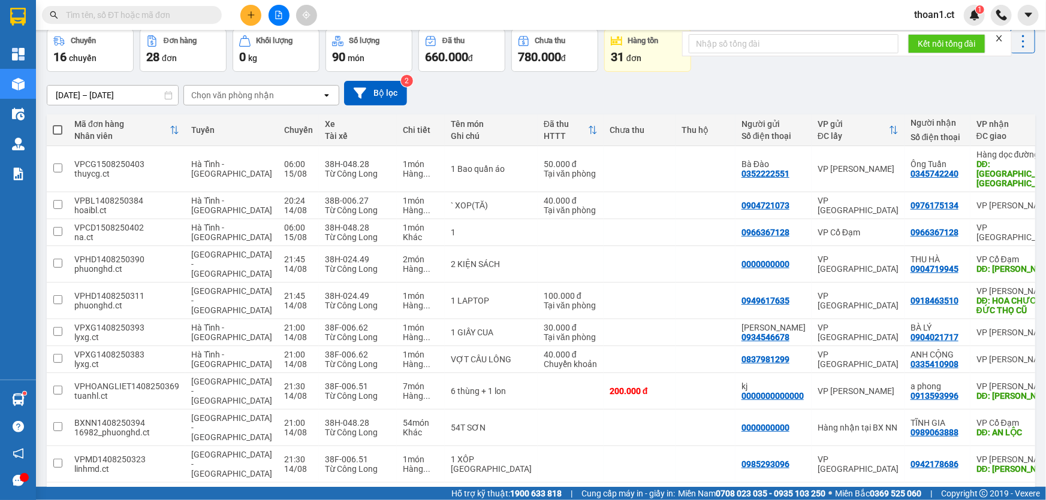
click at [877, 493] on button "2" at bounding box center [883, 502] width 18 height 18
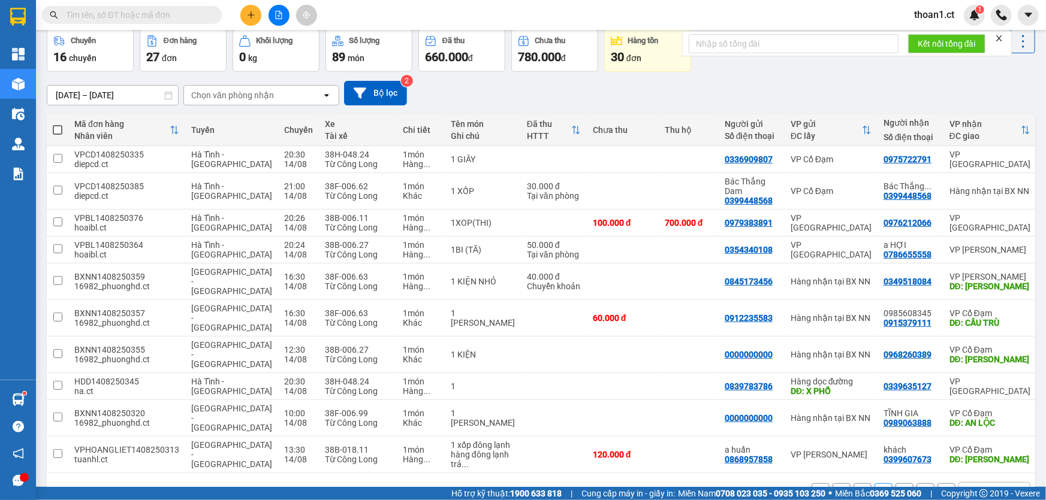
click at [898, 484] on button "3" at bounding box center [904, 493] width 18 height 18
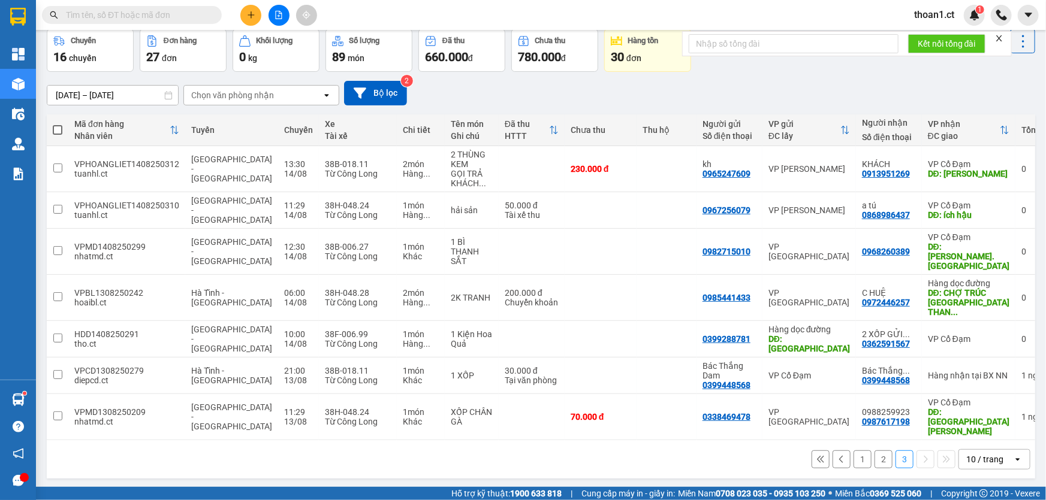
click at [856, 451] on button "1" at bounding box center [862, 460] width 18 height 18
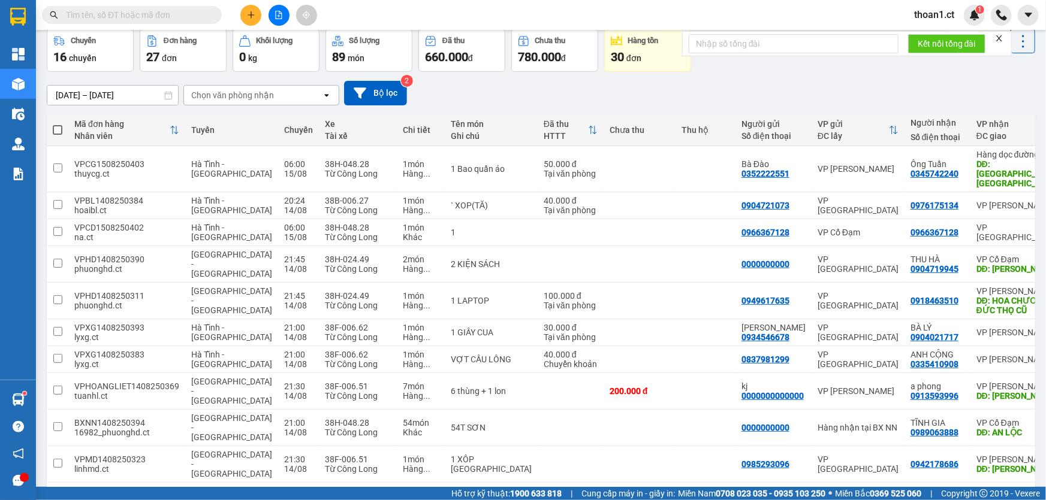
click at [874, 493] on button "2" at bounding box center [883, 502] width 18 height 18
